Goal: Book appointment/travel/reservation

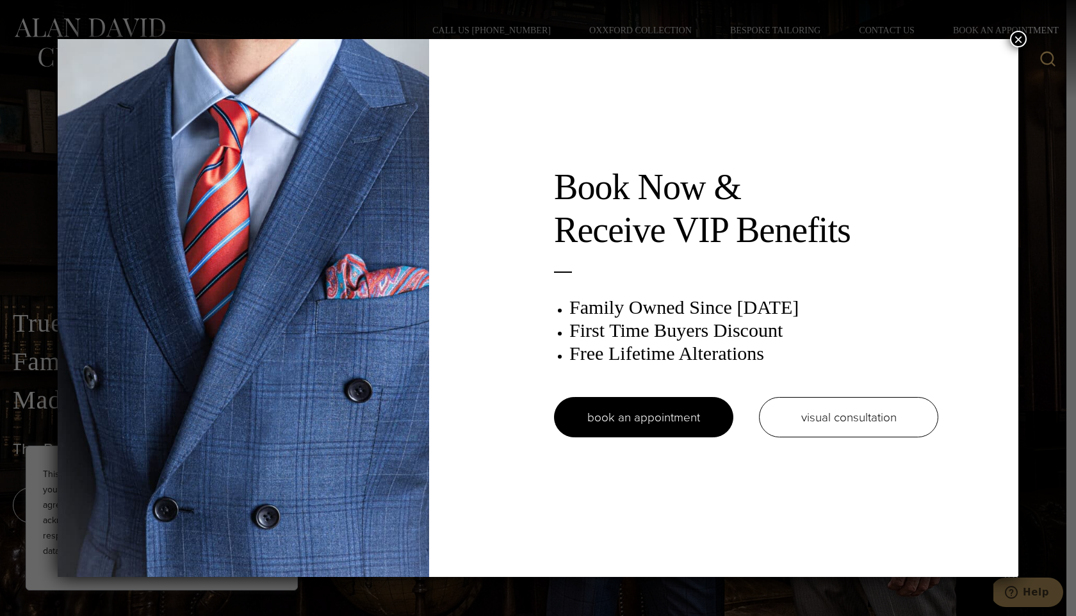
click at [1010, 40] on button "×" at bounding box center [1018, 39] width 17 height 17
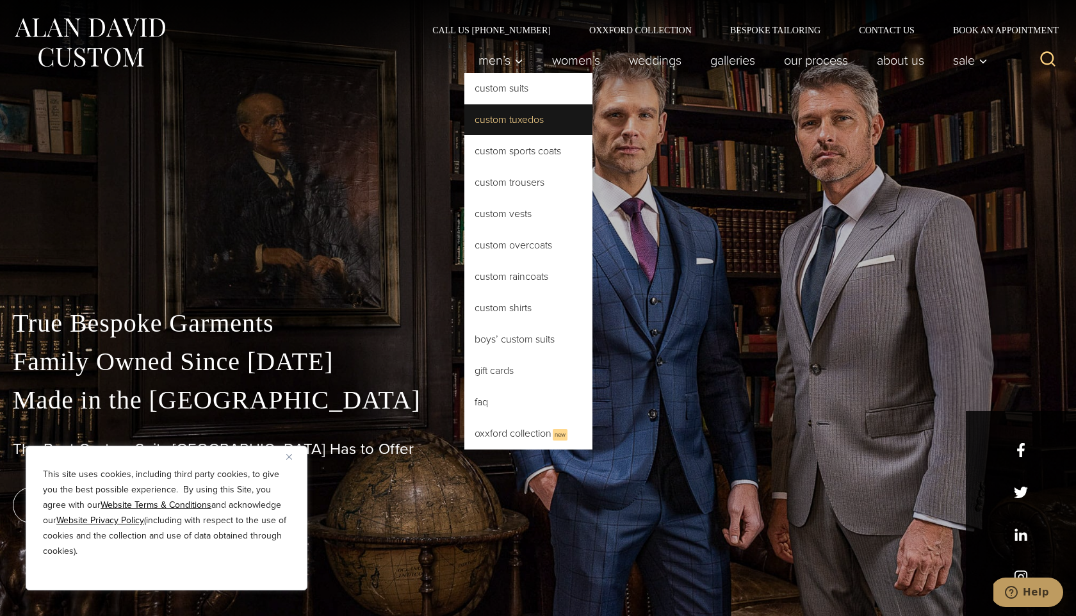
click at [464, 135] on link "Custom Tuxedos" at bounding box center [528, 119] width 128 height 31
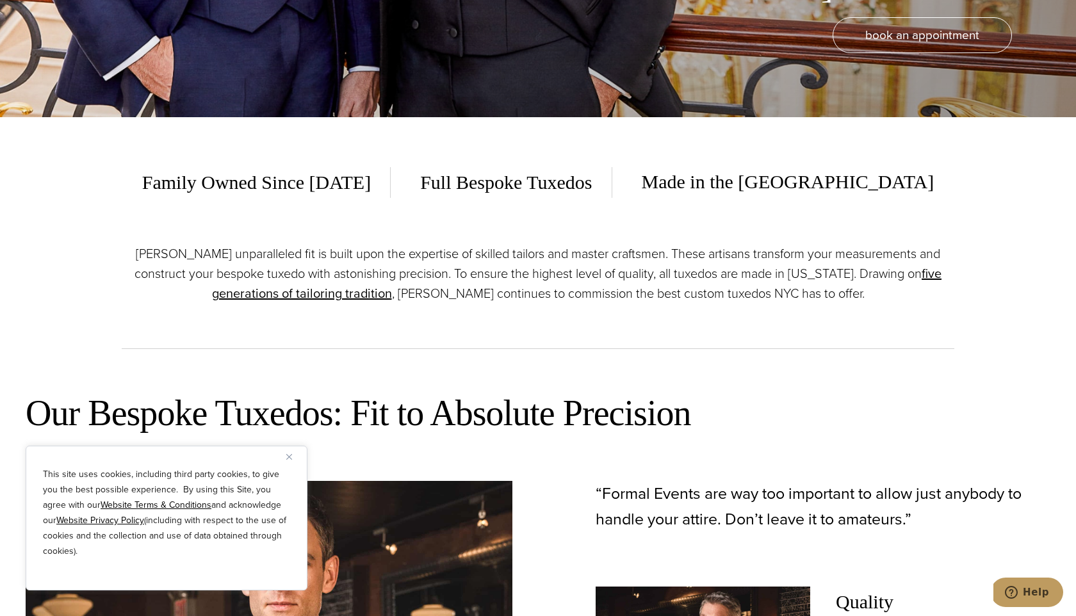
scroll to position [597, 0]
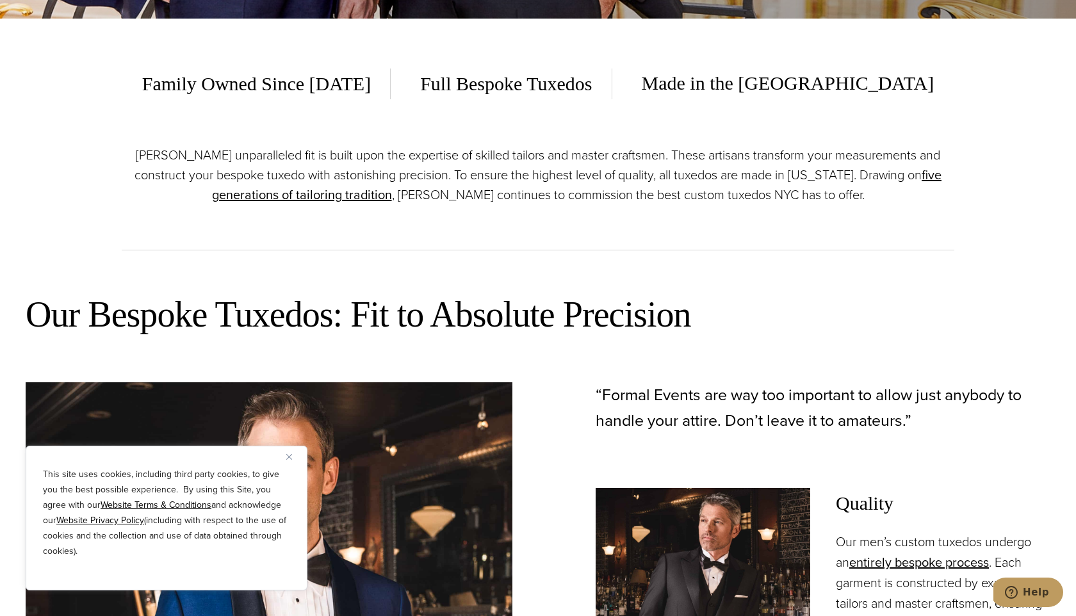
click at [288, 454] on img "Close" at bounding box center [289, 457] width 6 height 6
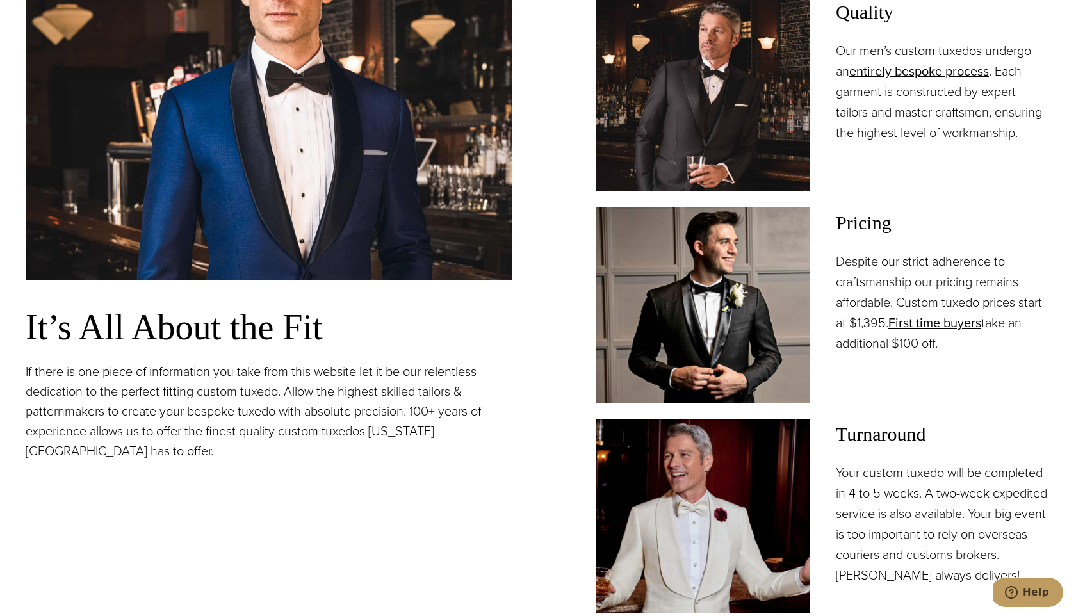
scroll to position [1259, 0]
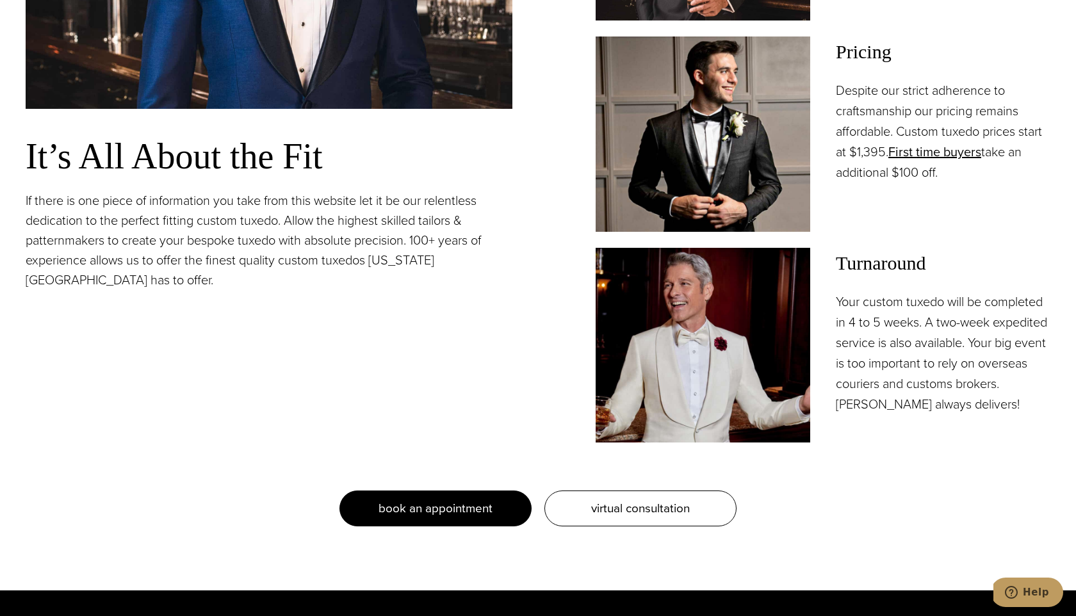
click at [494, 524] on link "book an appointment" at bounding box center [435, 508] width 192 height 36
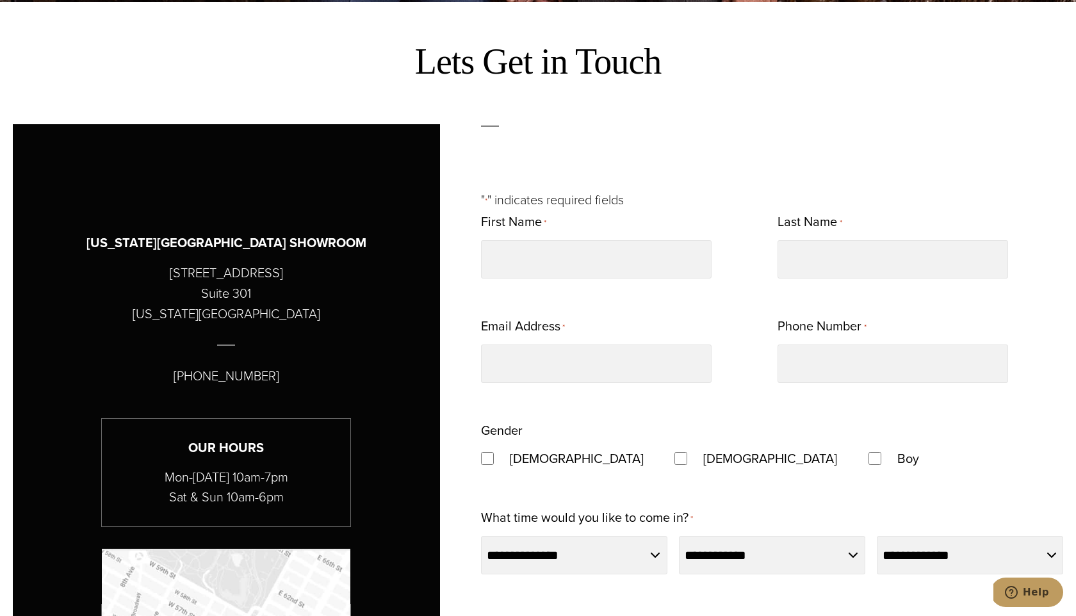
scroll to position [615, 0]
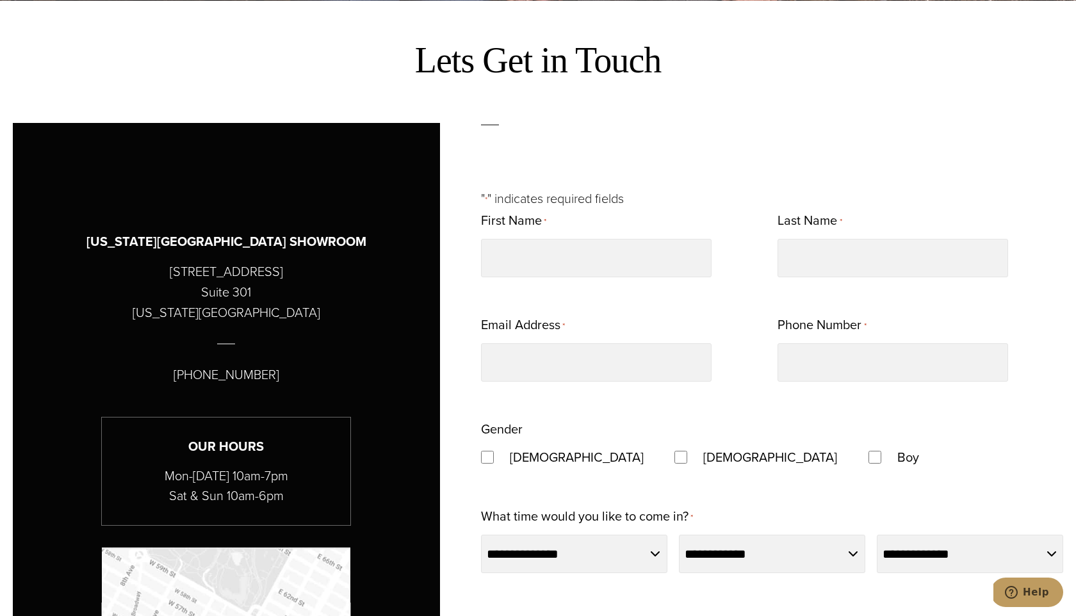
click at [248, 298] on p "515 Madison Avenue Suite 301 New York, NY 10022" at bounding box center [227, 291] width 188 height 61
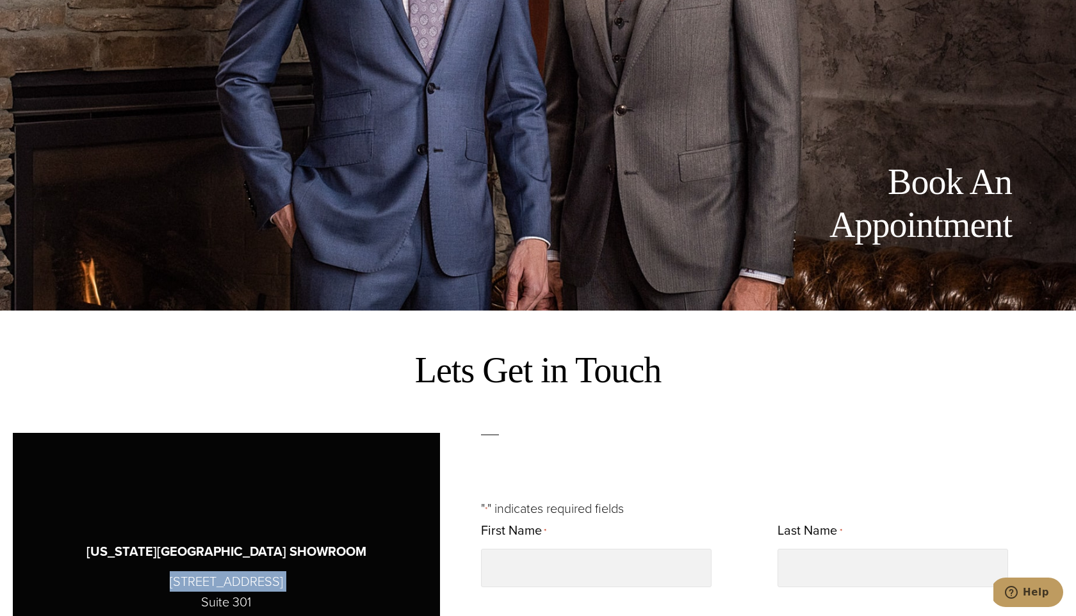
scroll to position [0, 0]
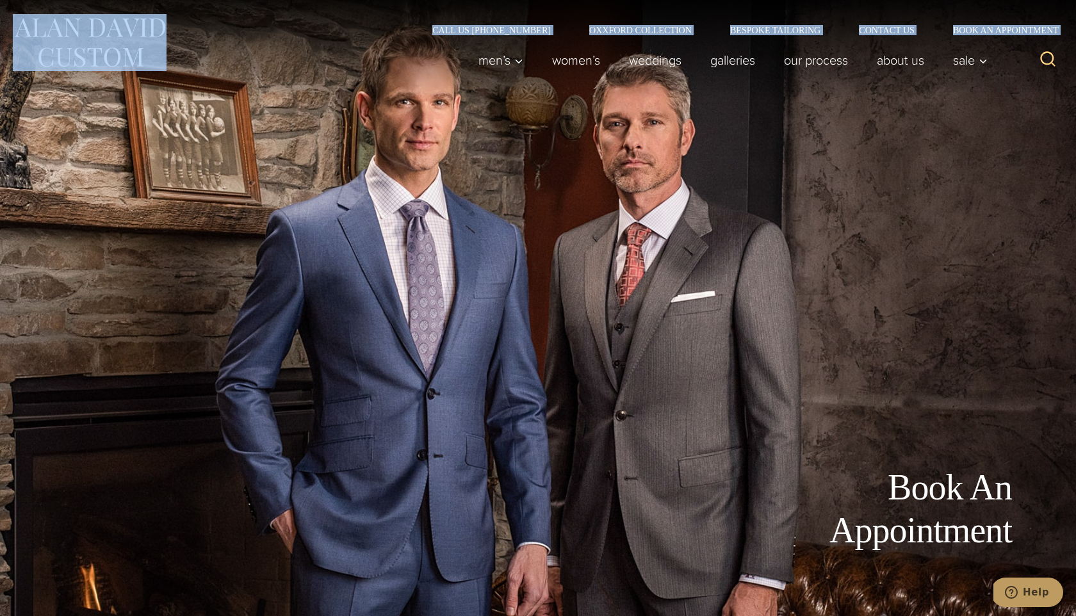
drag, startPoint x: 173, startPoint y: 20, endPoint x: 45, endPoint y: 44, distance: 130.1
click at [45, 44] on div "Call Us (212) 227-4040 Oxxford Collection Bespoke Tailoring Contact Us Book an …" at bounding box center [538, 49] width 1076 height 99
